Goal: Task Accomplishment & Management: Complete application form

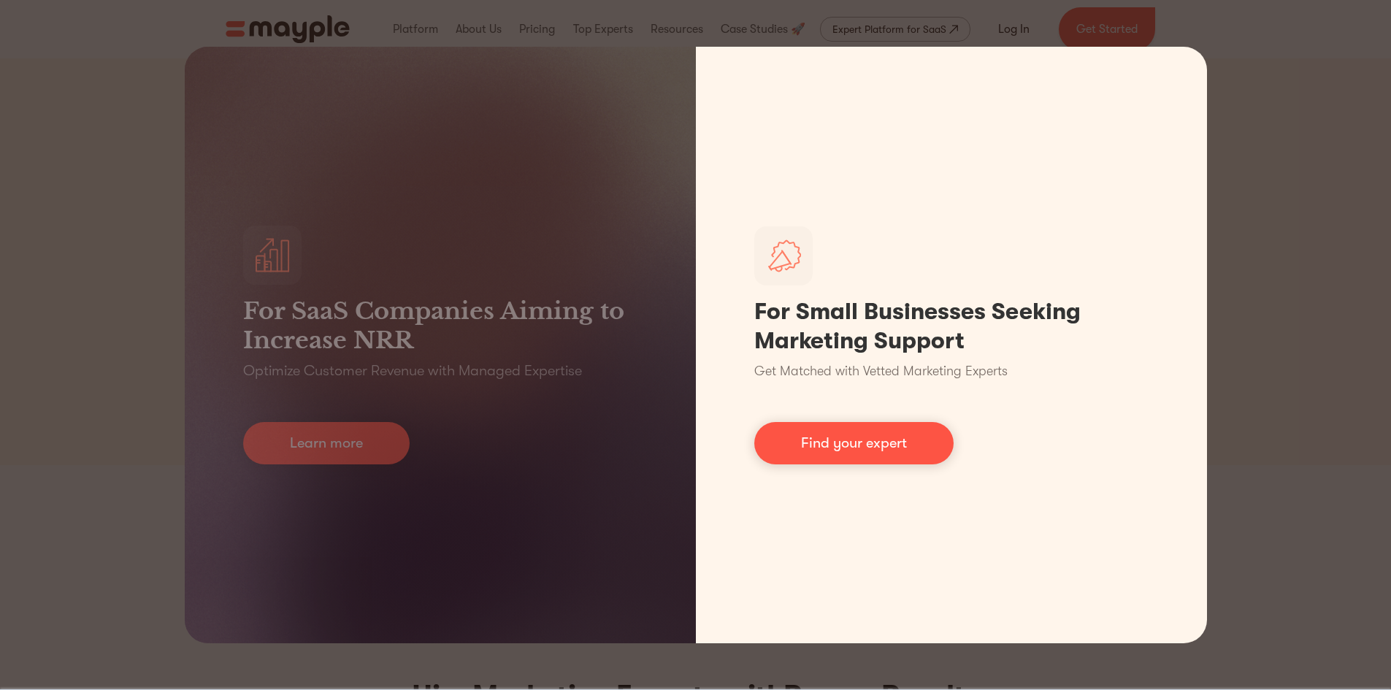
click at [1284, 334] on div "For SaaS Companies Aiming to Increase NRR Optimize Customer Revenue with Manage…" at bounding box center [695, 345] width 1391 height 690
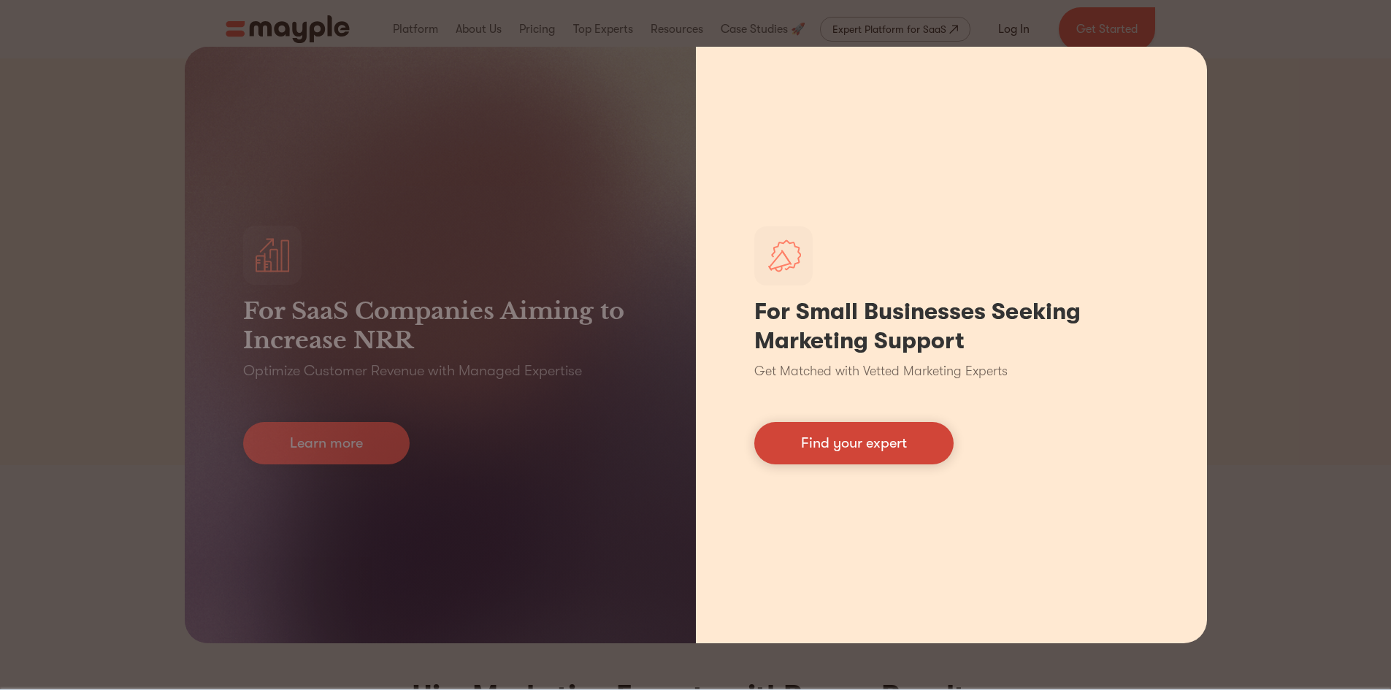
click at [908, 426] on link "Find your expert" at bounding box center [853, 443] width 199 height 42
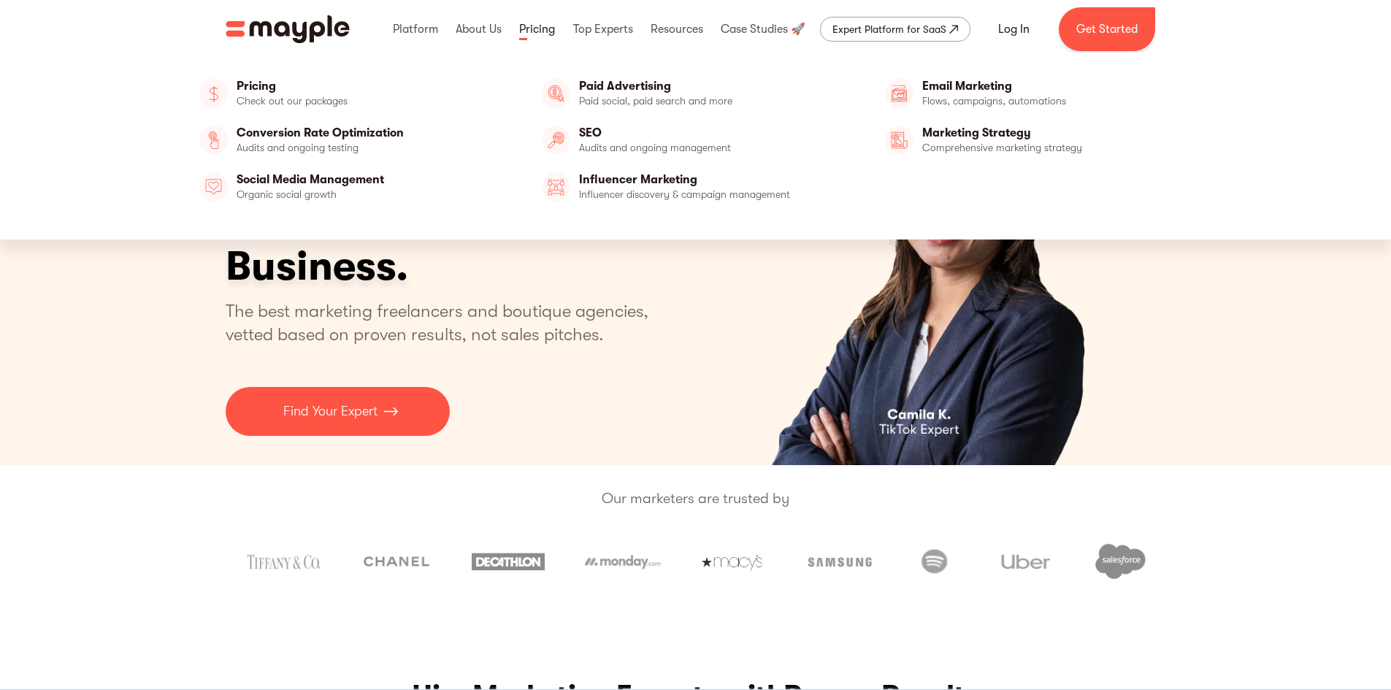
click at [532, 31] on link at bounding box center [537, 29] width 43 height 47
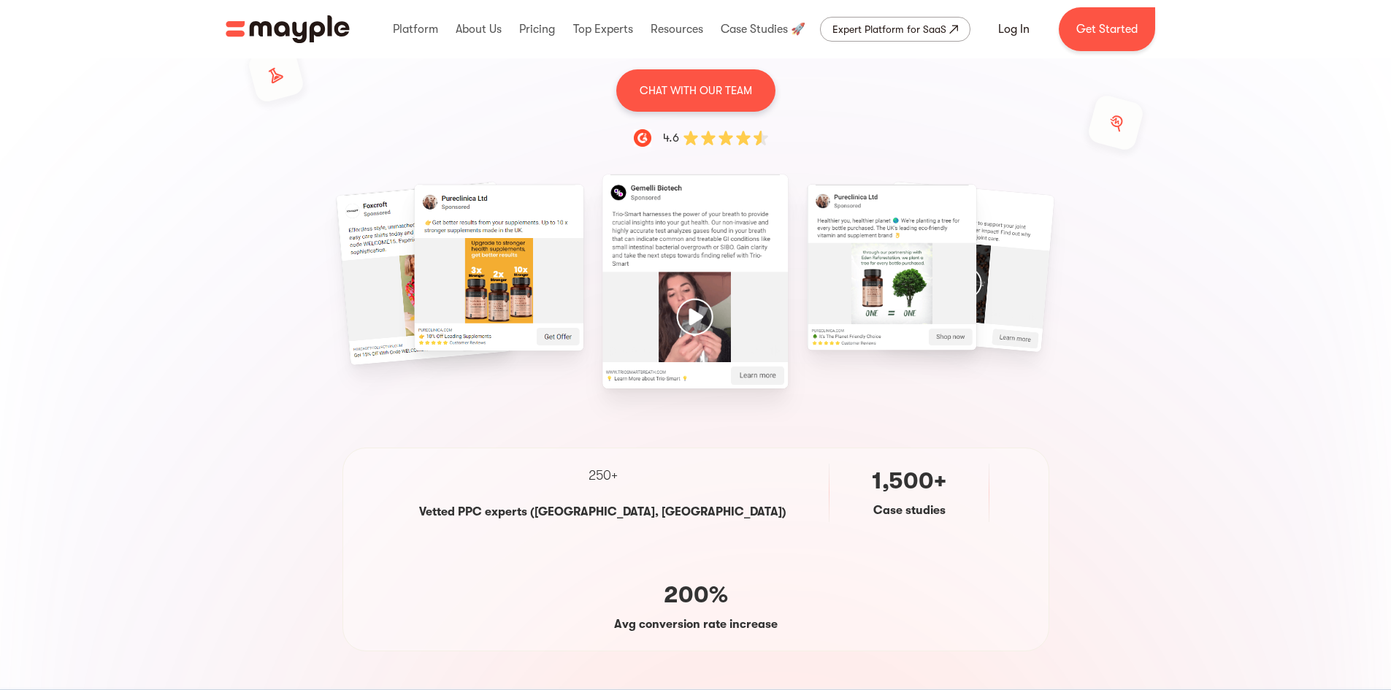
scroll to position [73, 0]
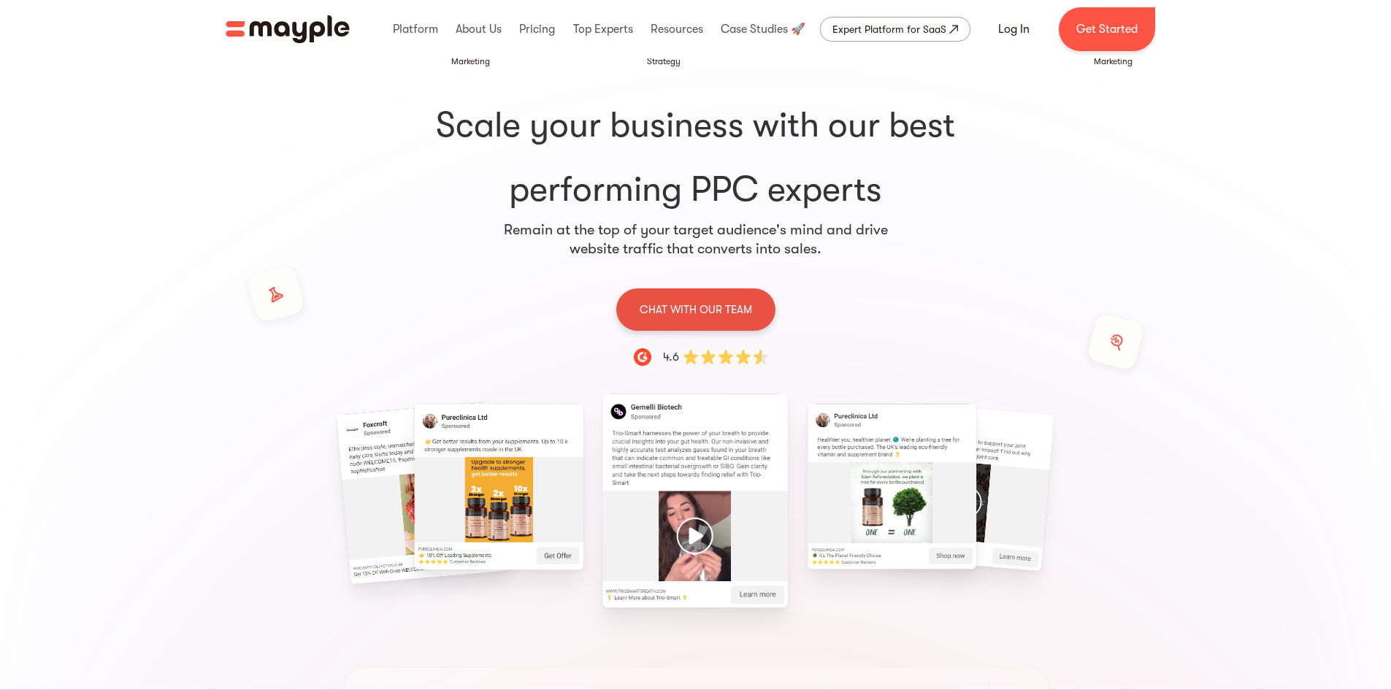
click at [727, 310] on p "CHAT WITH OUR TEAM" at bounding box center [696, 309] width 112 height 19
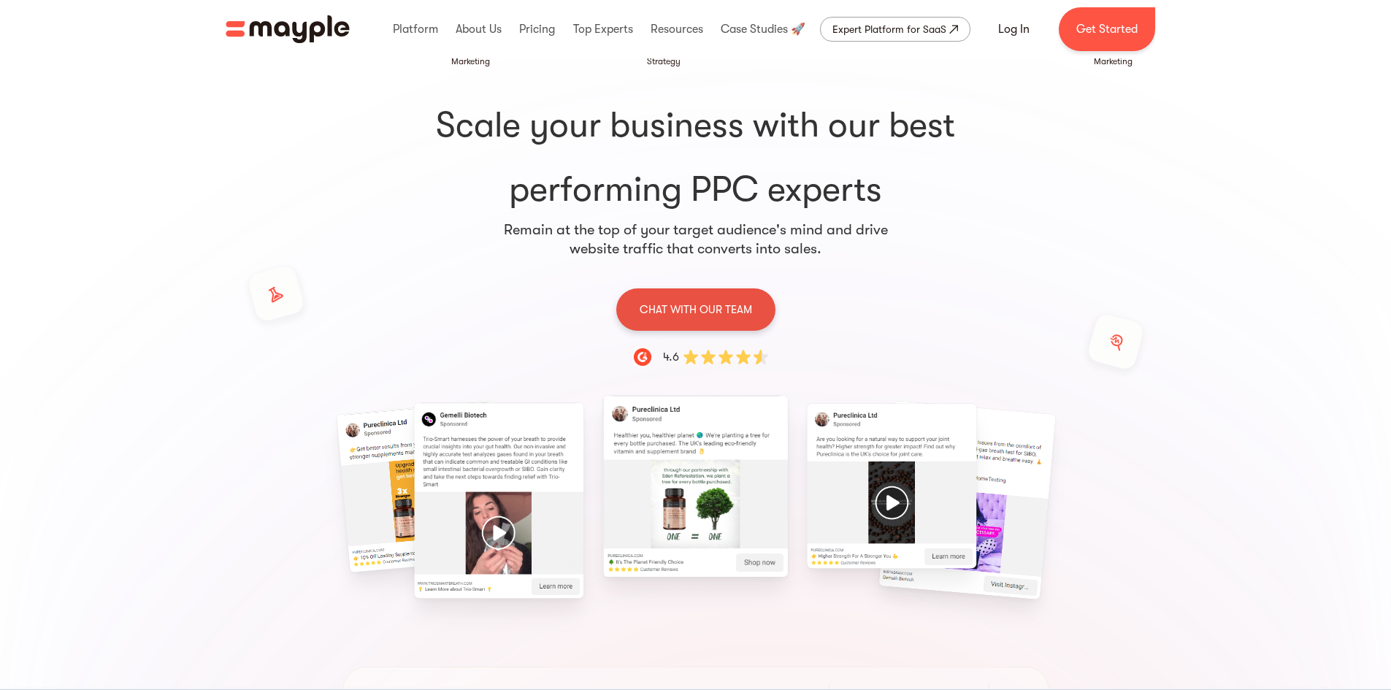
click at [729, 318] on p "CHAT WITH OUR TEAM" at bounding box center [696, 309] width 112 height 19
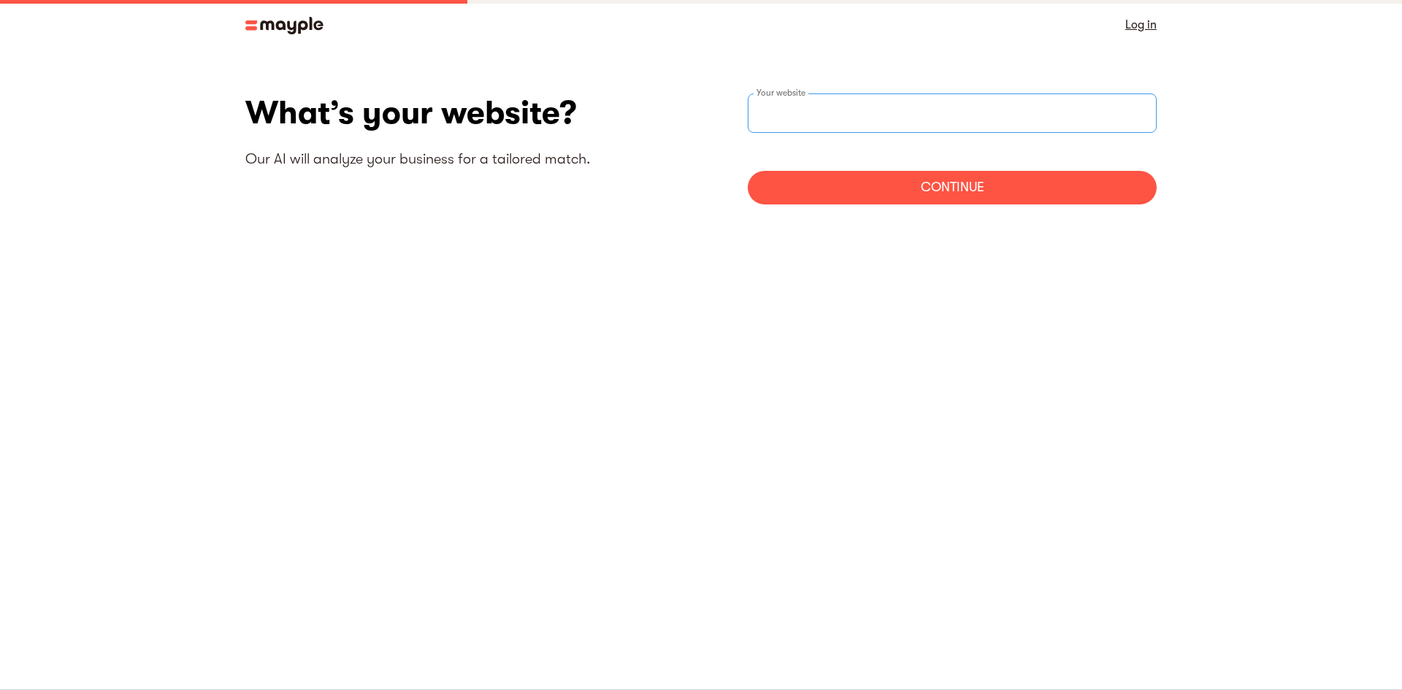
click at [831, 104] on input "websiteStep" at bounding box center [952, 112] width 409 height 39
type input "https://vidbyte.pro"
click at [897, 173] on div "Continue" at bounding box center [952, 188] width 409 height 34
click at [843, 121] on input "websiteStep" at bounding box center [952, 112] width 409 height 39
click at [899, 177] on div "Continue" at bounding box center [952, 188] width 409 height 34
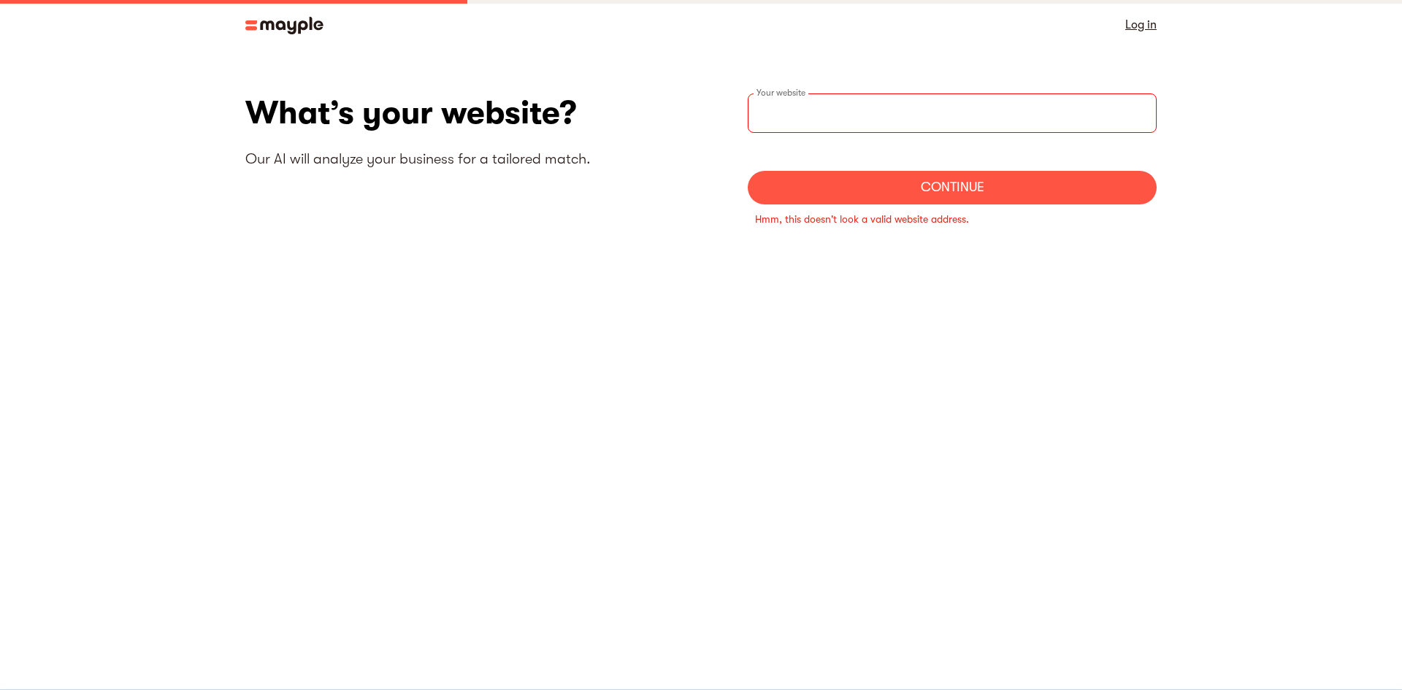
click at [848, 121] on input "websiteStep" at bounding box center [952, 112] width 409 height 39
type input "[URL][DOMAIN_NAME]"
click at [872, 177] on div "Continue" at bounding box center [952, 188] width 409 height 34
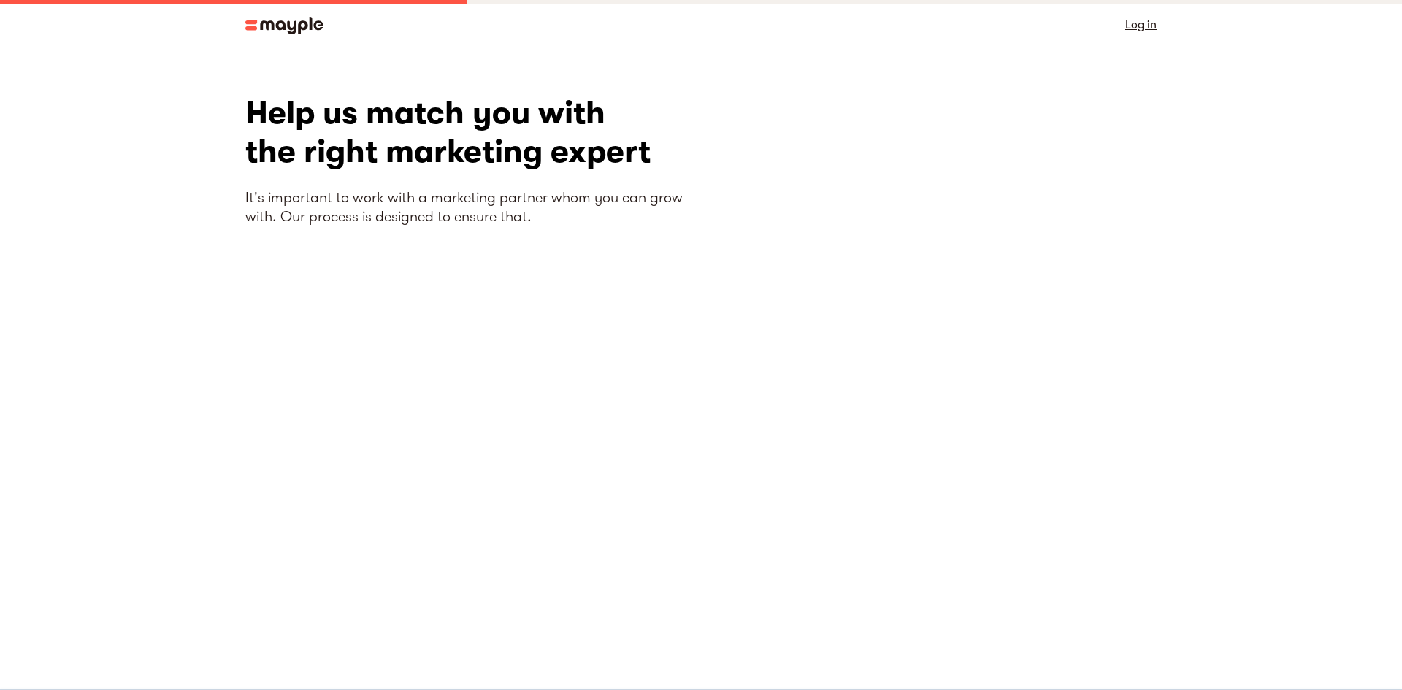
click at [924, 55] on section "What’s your website? Our AI will analyze your business for a tailored match. [U…" at bounding box center [701, 338] width 1402 height 577
